Goal: Answer question/provide support

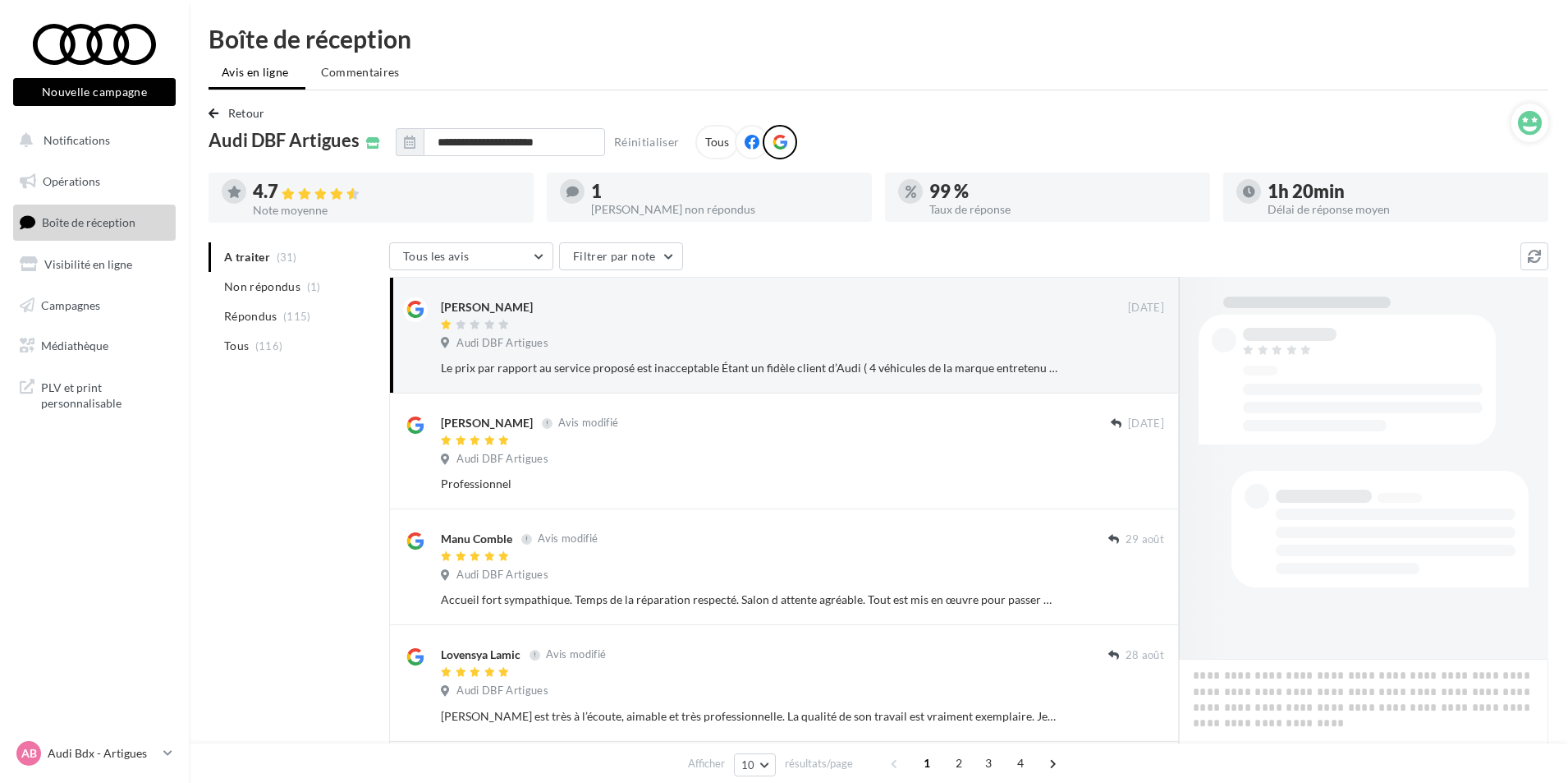
click at [303, 292] on li "Non répondus (1)" at bounding box center [296, 287] width 174 height 30
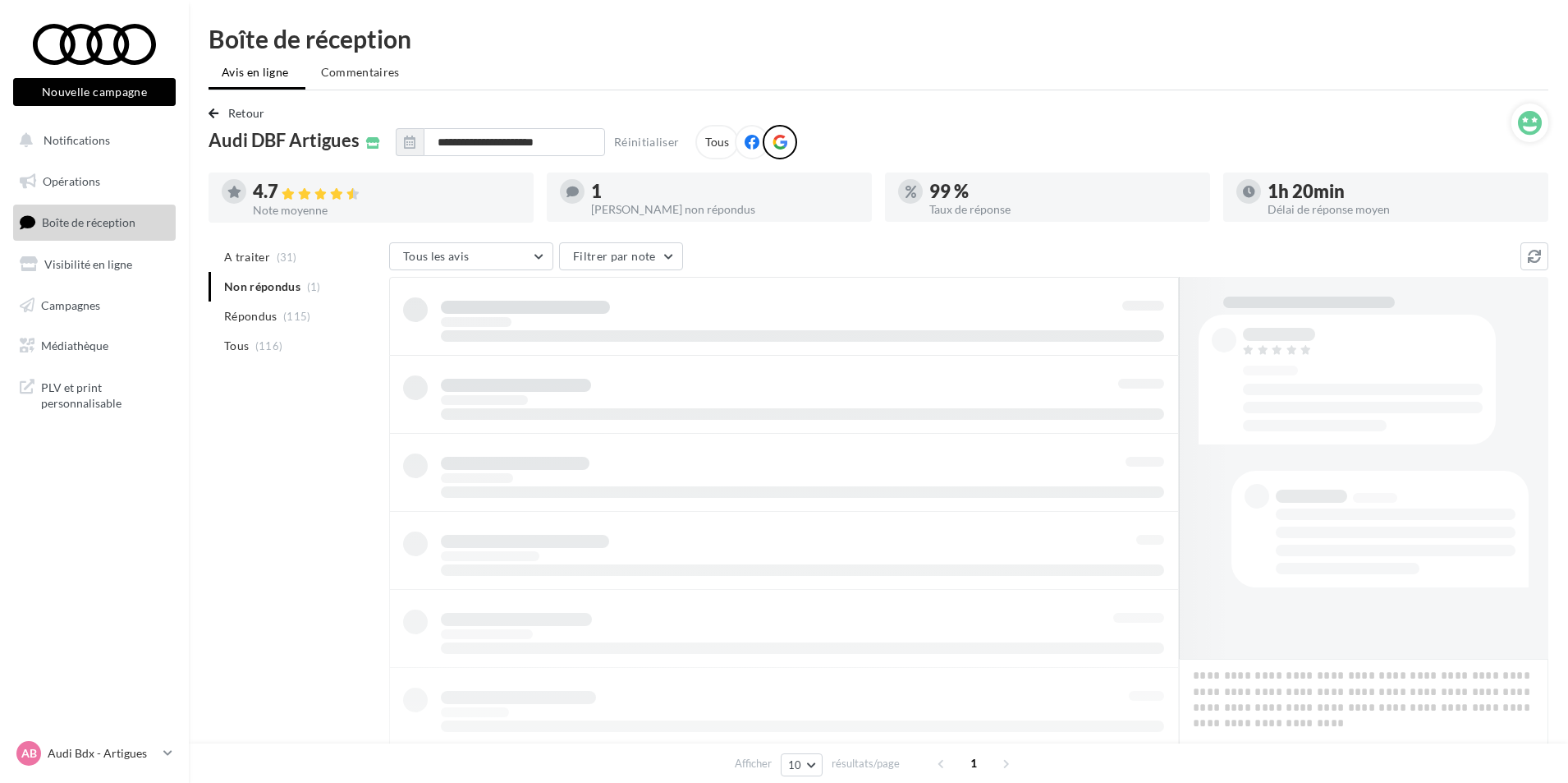
click at [287, 288] on ul "A traiter (31) Non répondus (1) Répondus (115) Tous (116)" at bounding box center [296, 301] width 174 height 118
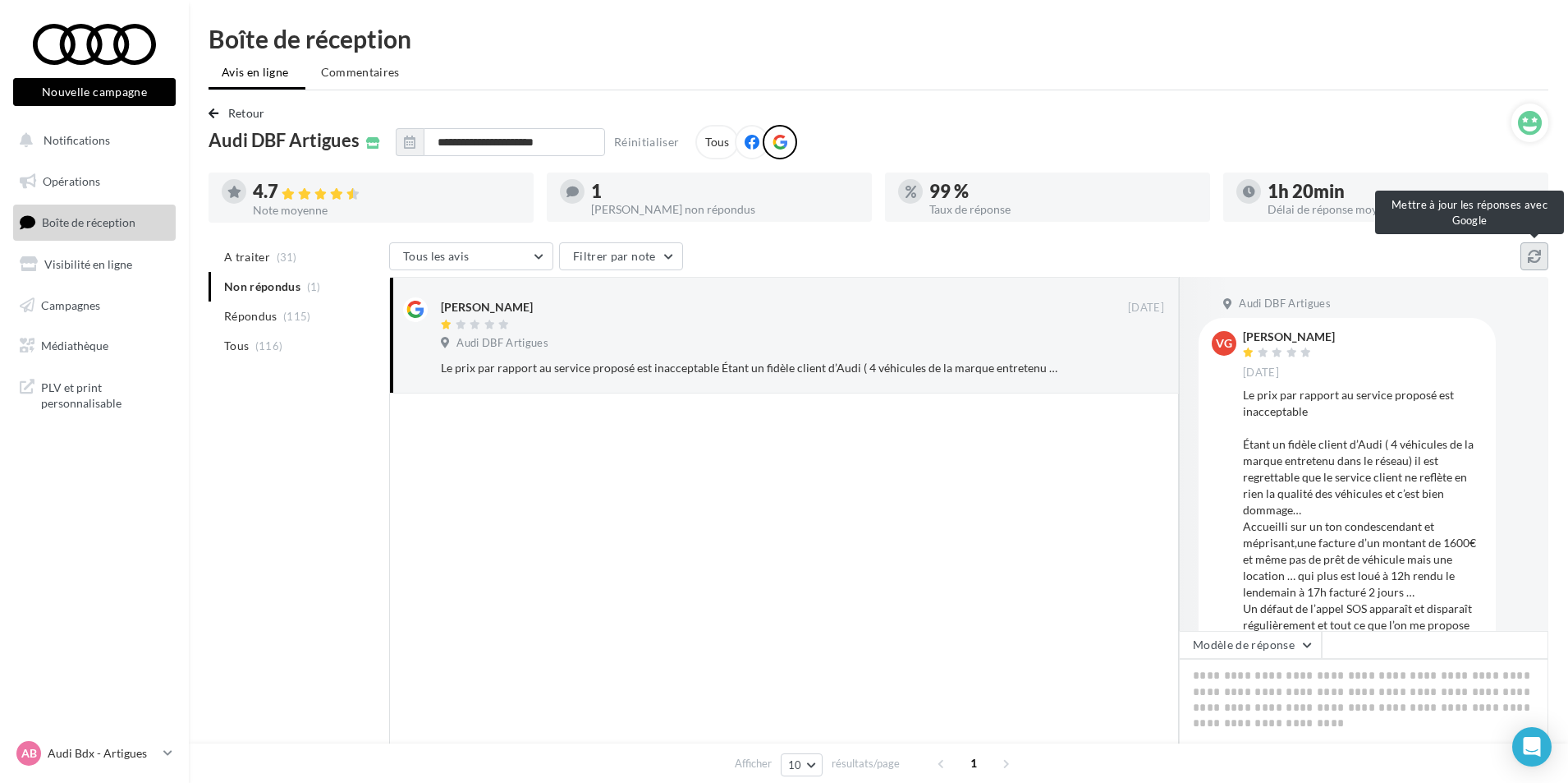
click at [1538, 253] on icon at bounding box center [1534, 255] width 13 height 13
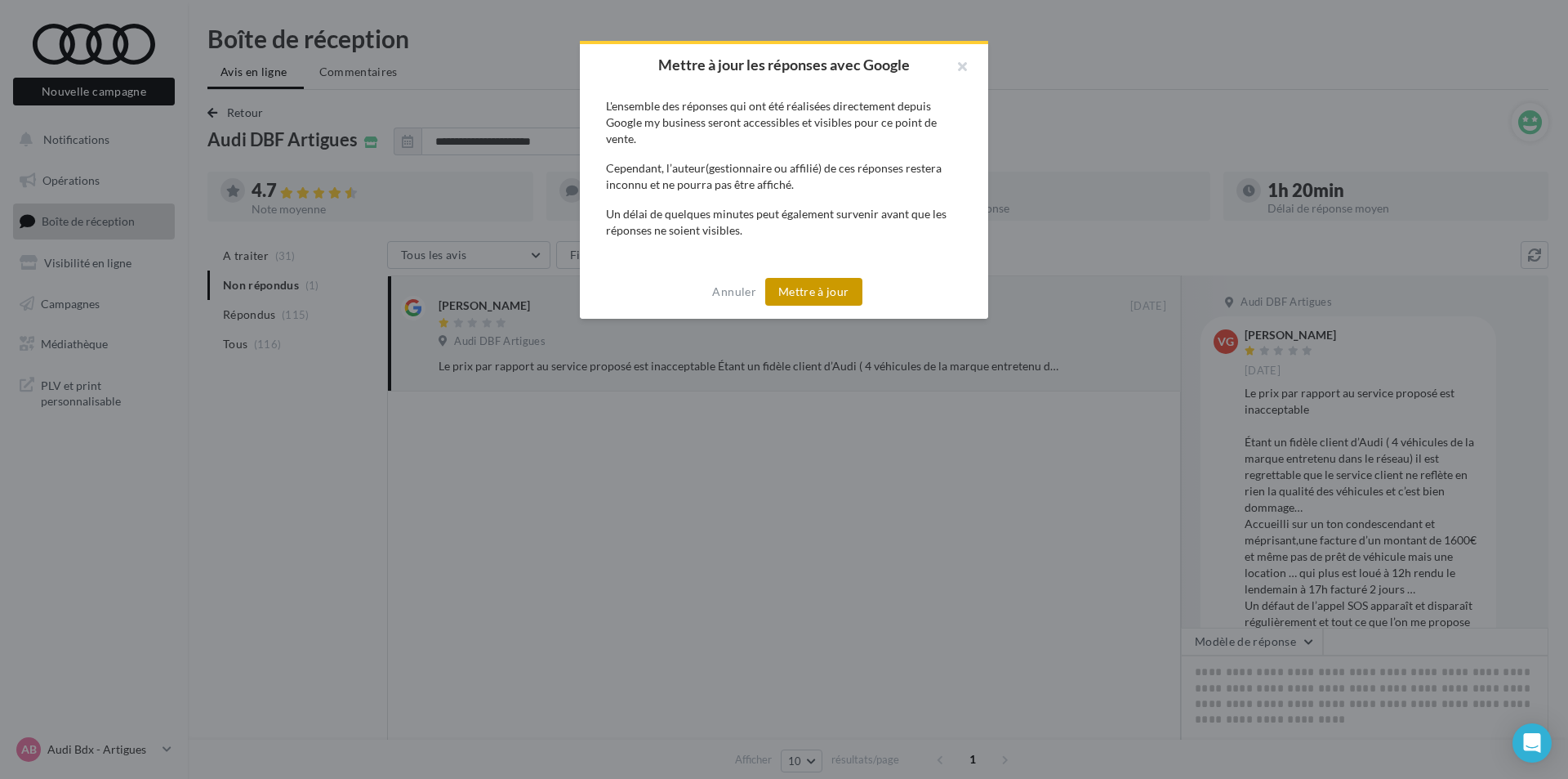
click at [844, 296] on button "Mettre à jour" at bounding box center [814, 292] width 97 height 28
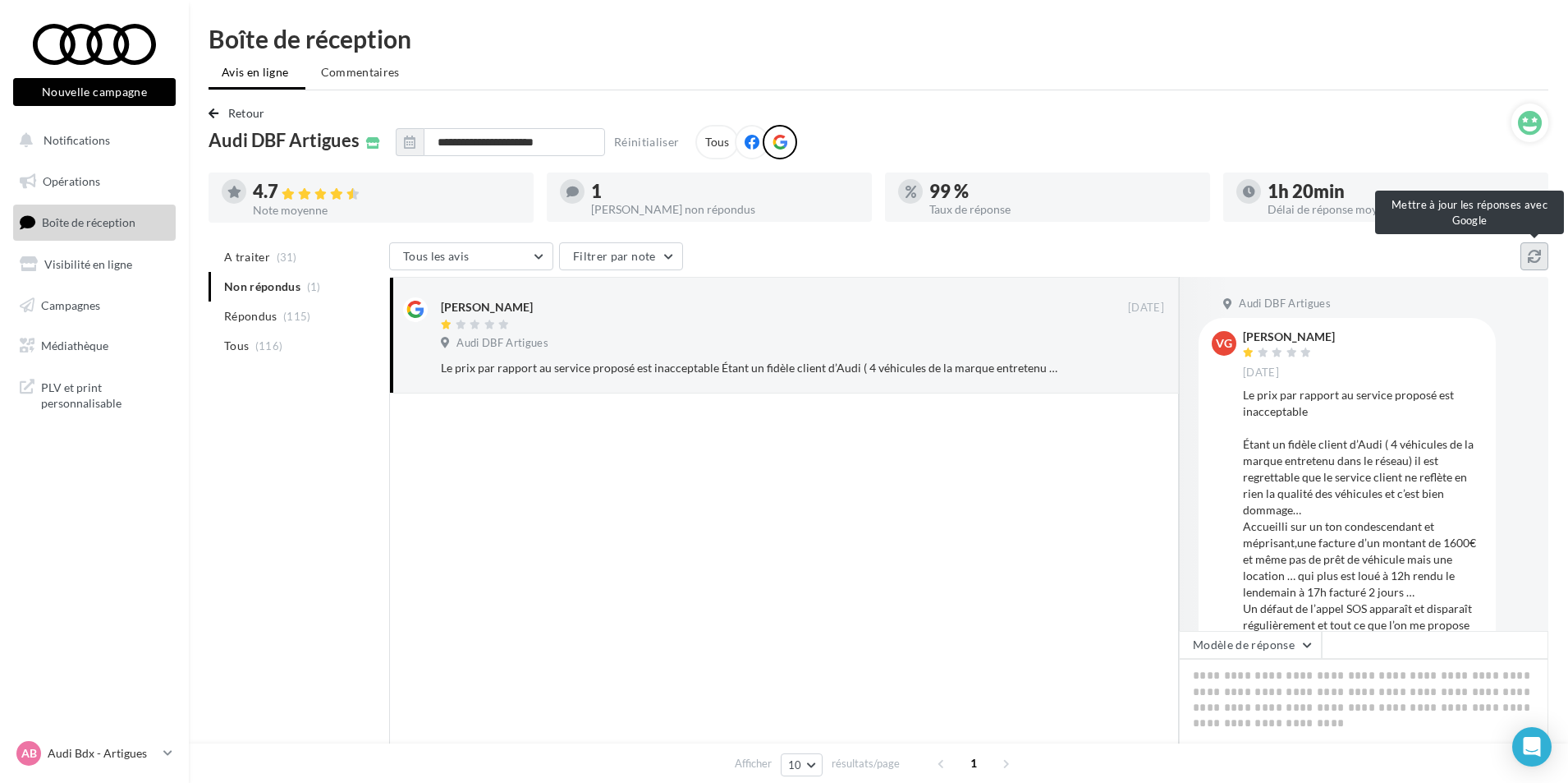
click at [1536, 253] on icon at bounding box center [1534, 255] width 13 height 13
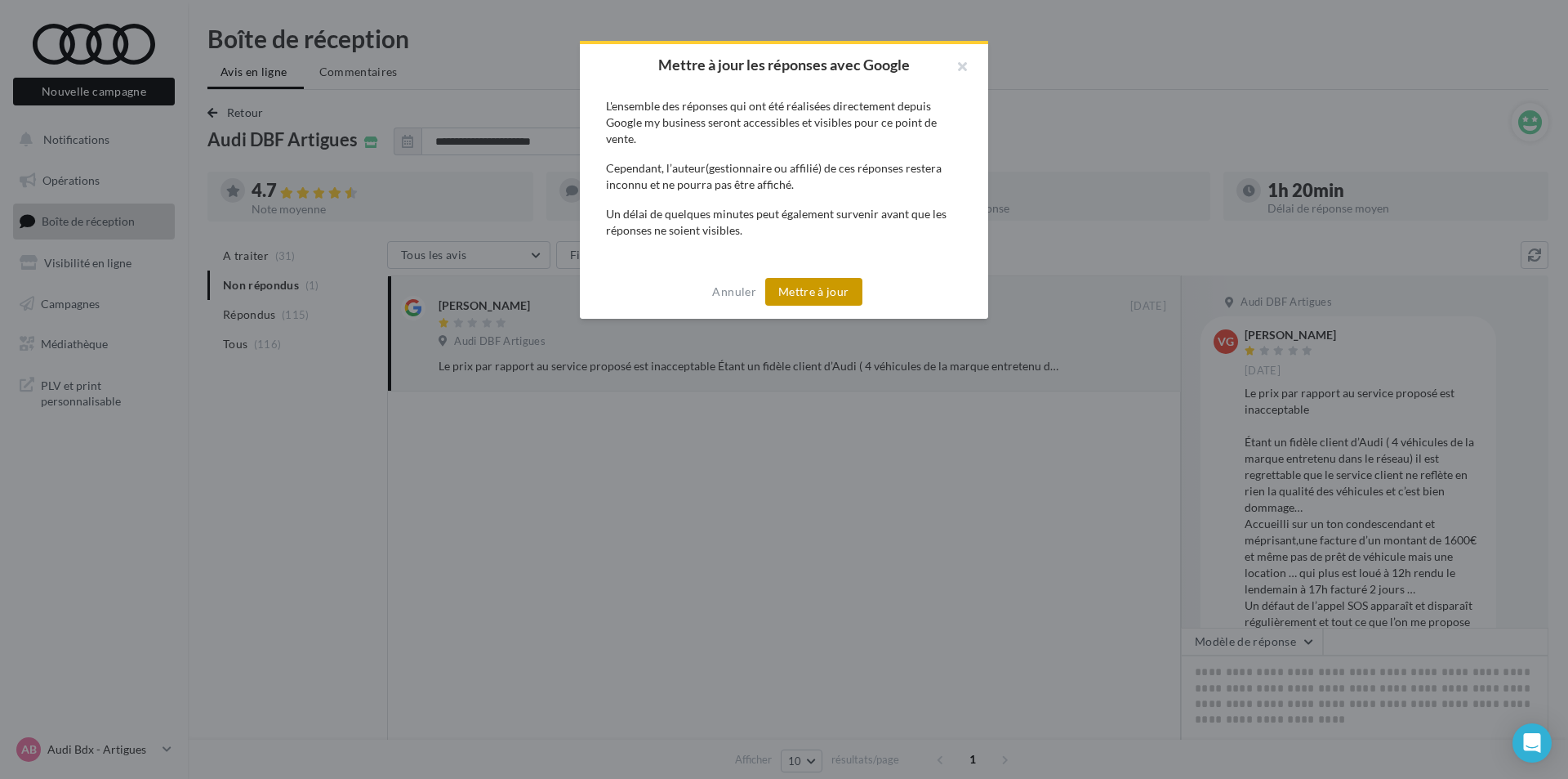
click at [832, 282] on button "Mettre à jour" at bounding box center [814, 292] width 97 height 28
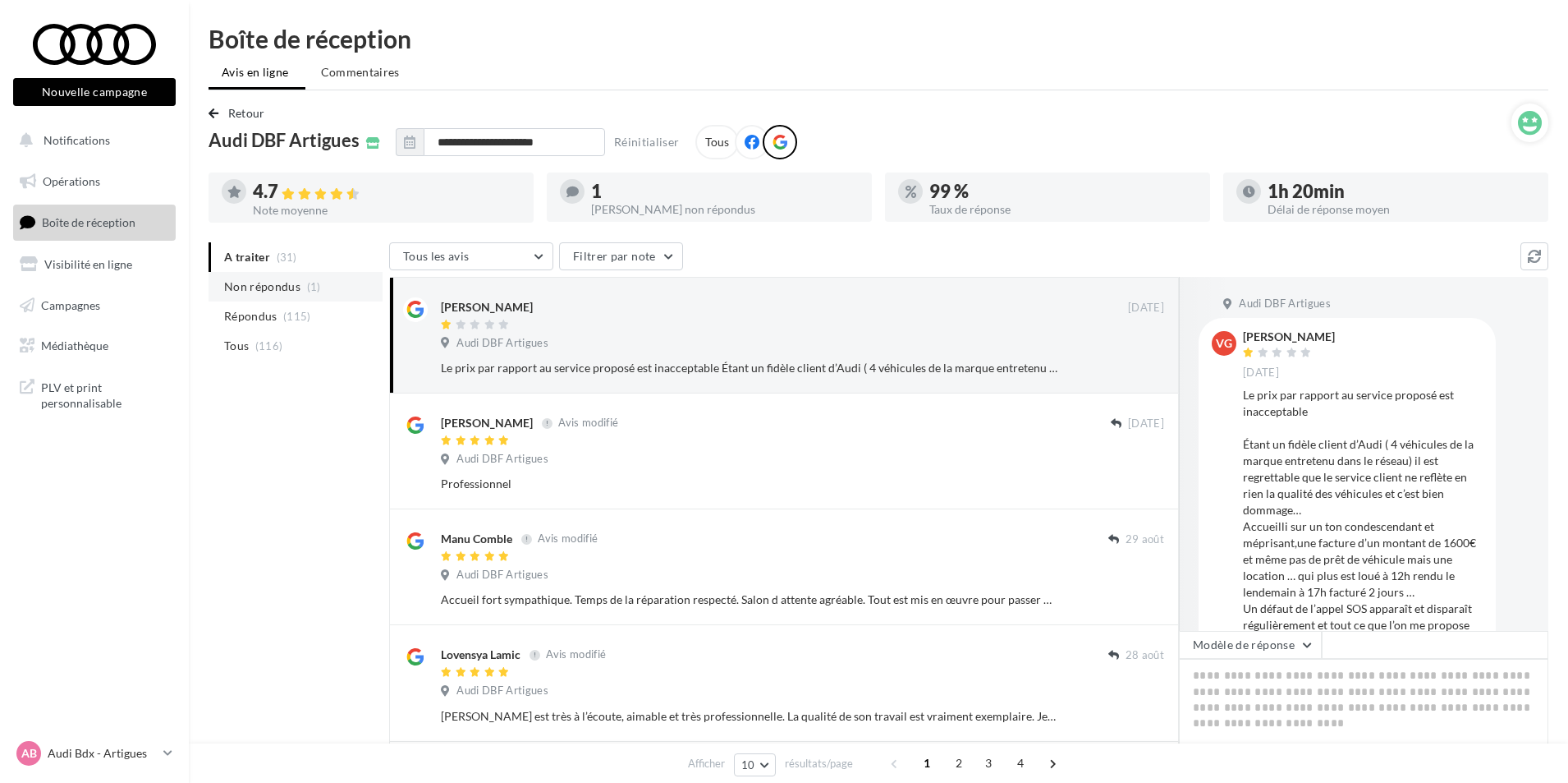
click at [282, 281] on span "Non répondus" at bounding box center [262, 286] width 77 height 17
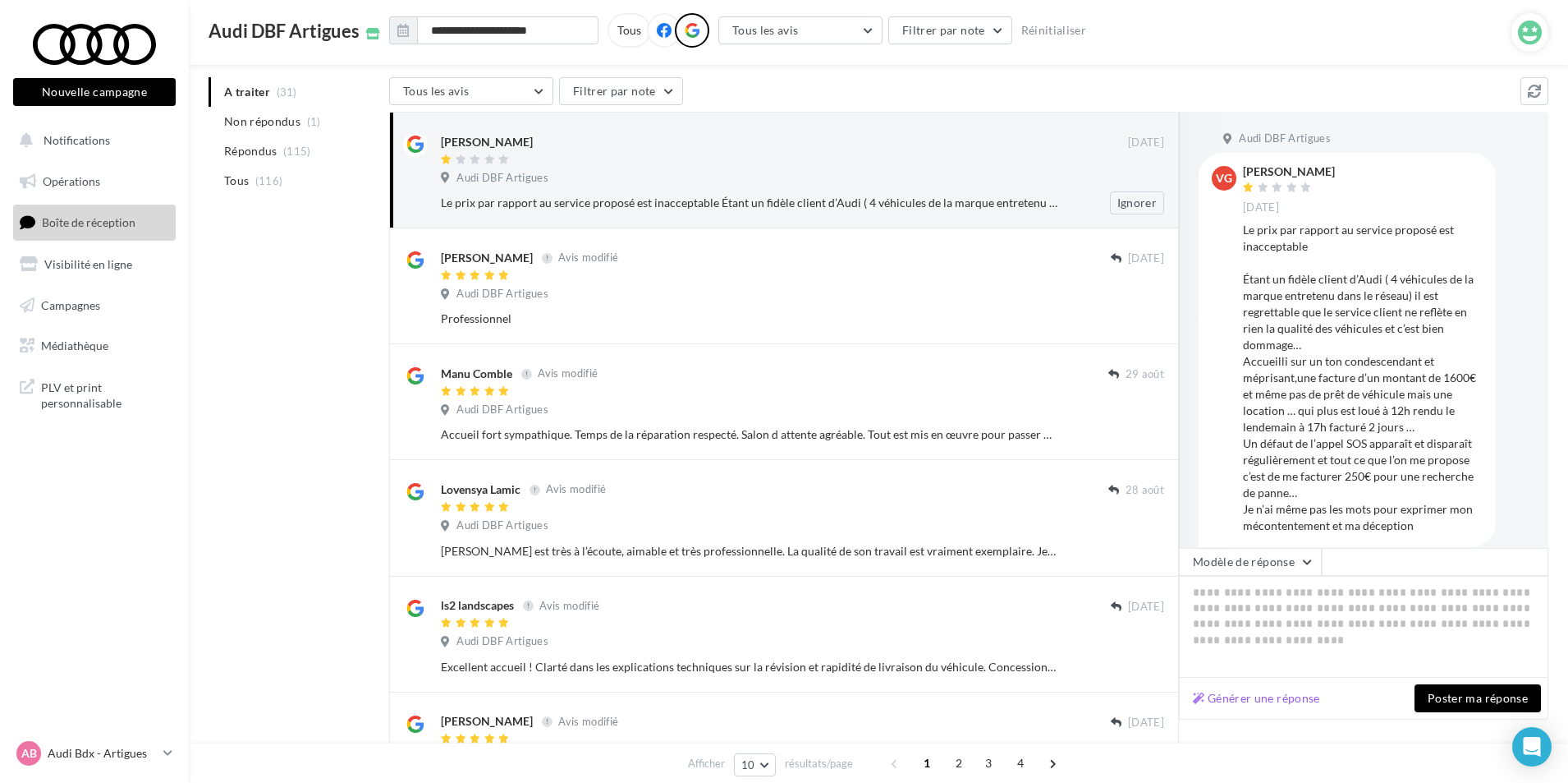
scroll to position [82, 0]
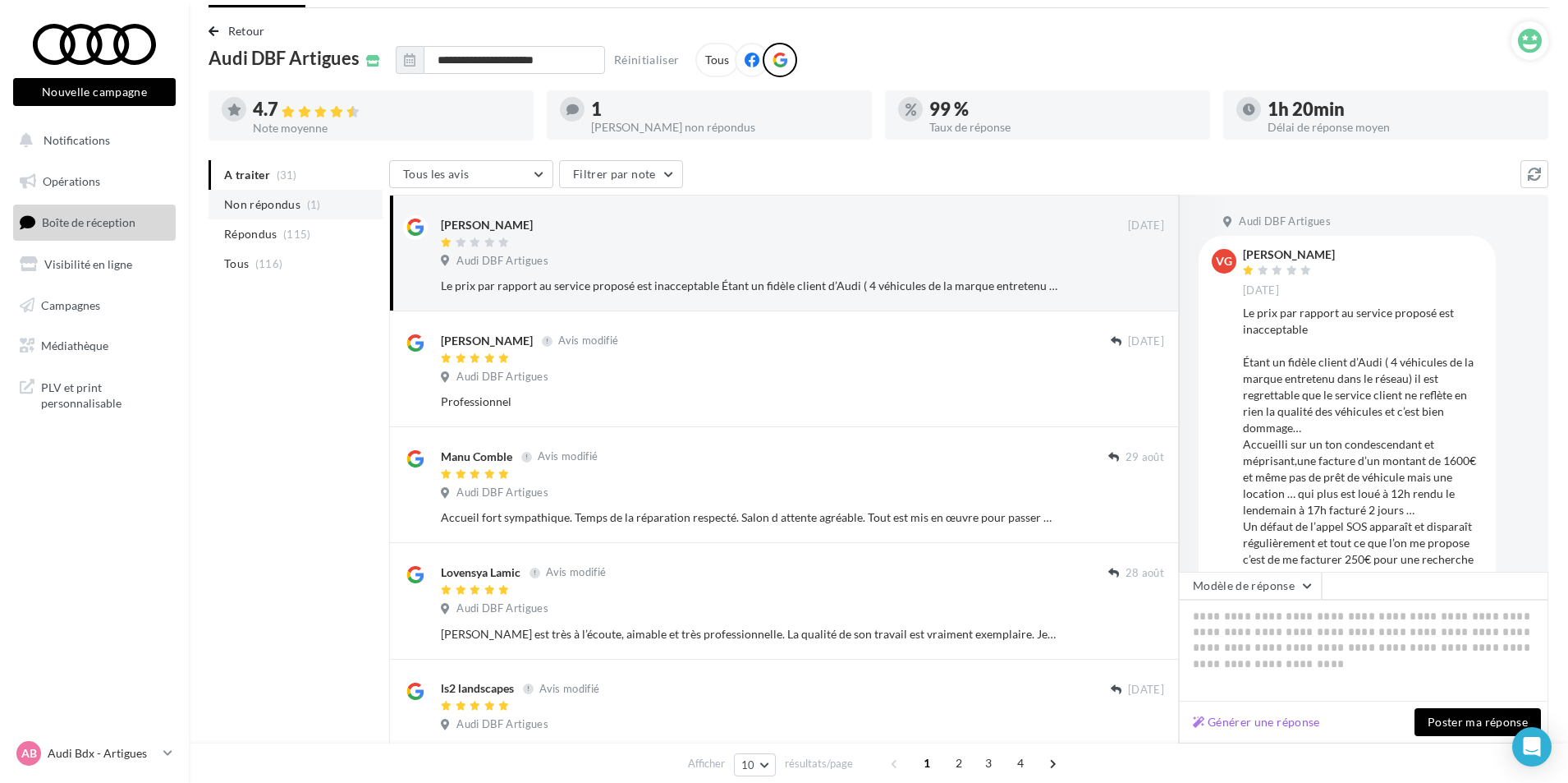
click at [288, 209] on span "Non répondus" at bounding box center [262, 204] width 77 height 17
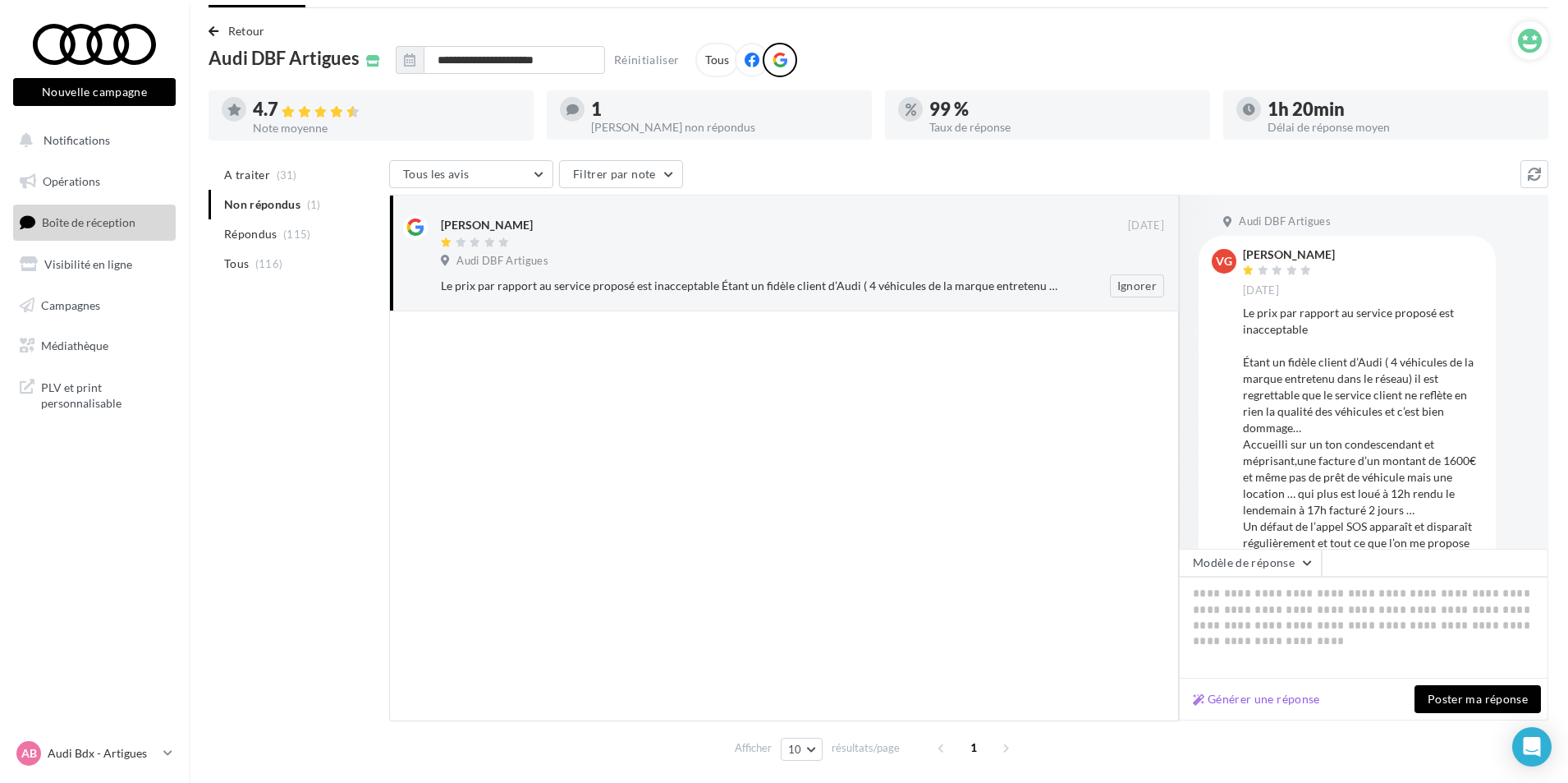
click at [992, 307] on div "Vincent Genet 09 sept. Audi DBF Artigues Le prix par rapport au service proposé…" at bounding box center [784, 253] width 790 height 116
click at [1021, 259] on div "Audi DBF Artigues" at bounding box center [802, 262] width 723 height 18
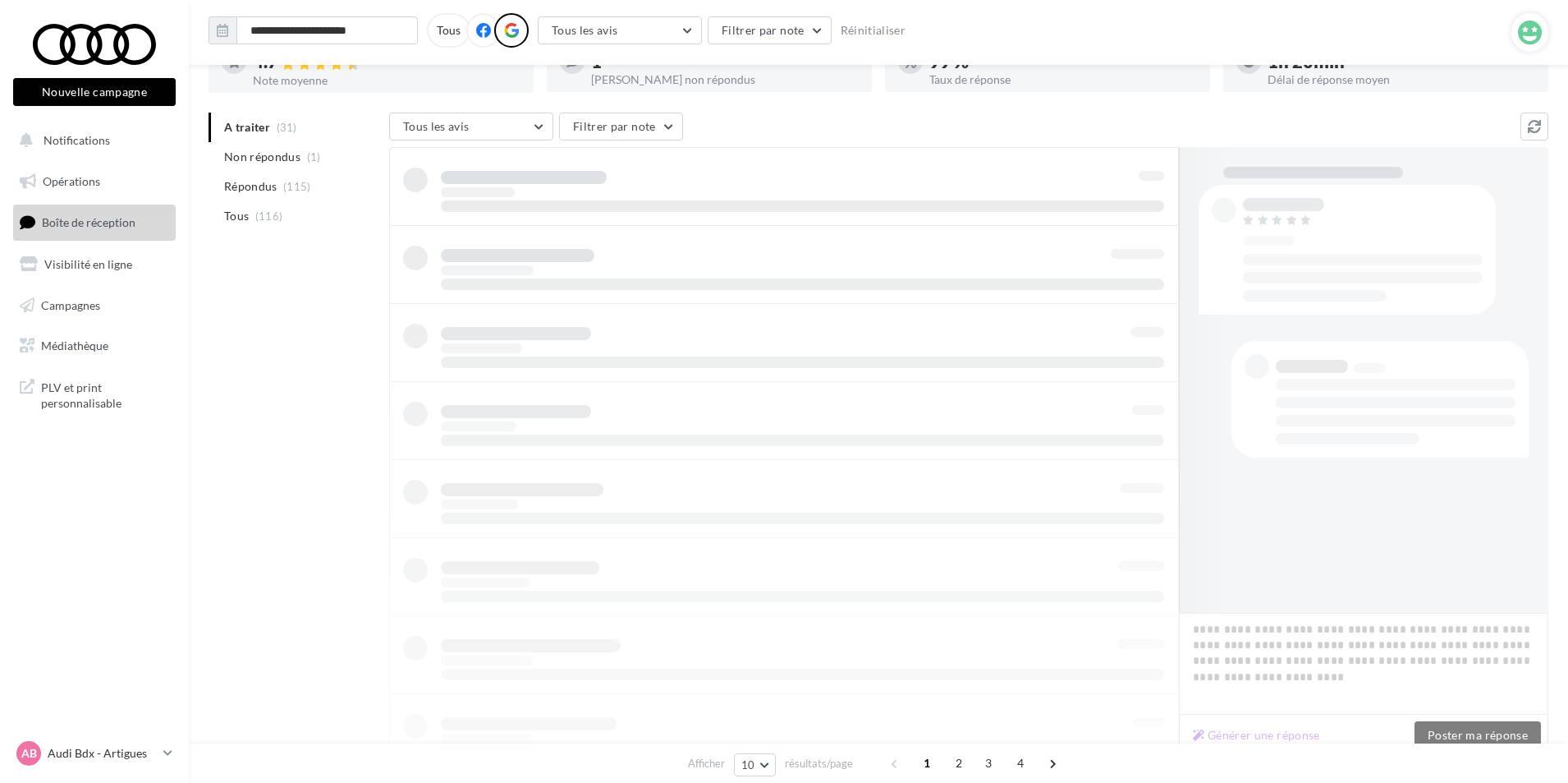
scroll to position [82, 0]
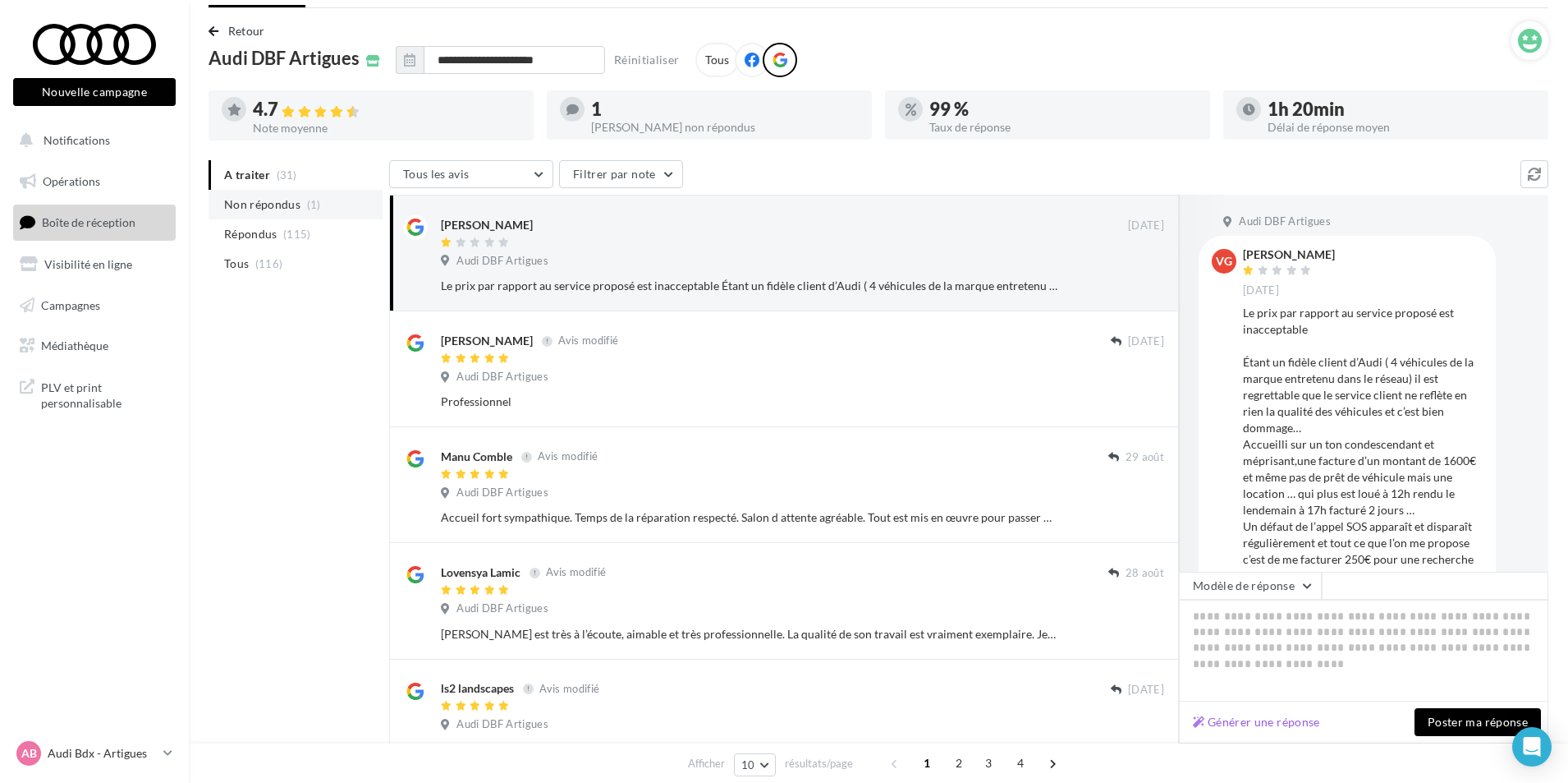
click at [350, 206] on li "Non répondus (1)" at bounding box center [296, 204] width 174 height 30
